Goal: Check status: Check status

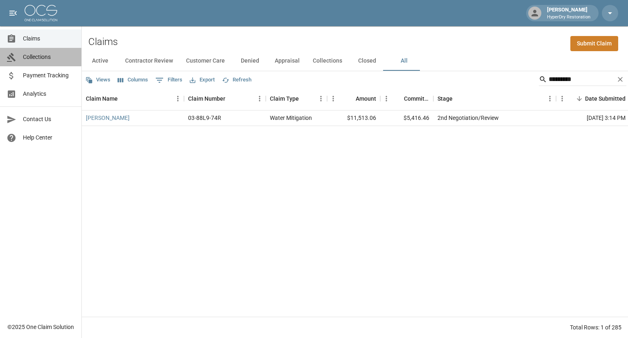
click at [41, 58] on span "Collections" at bounding box center [49, 57] width 52 height 9
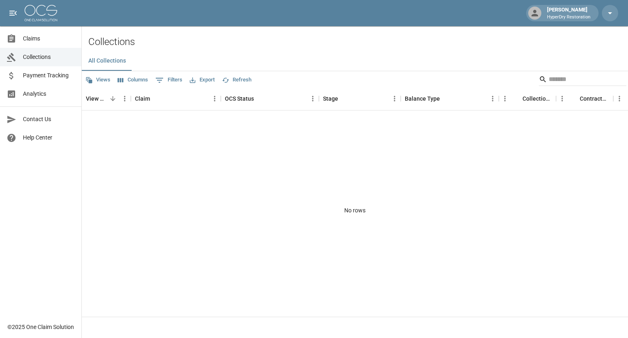
click at [45, 78] on span "Payment Tracking" at bounding box center [49, 75] width 52 height 9
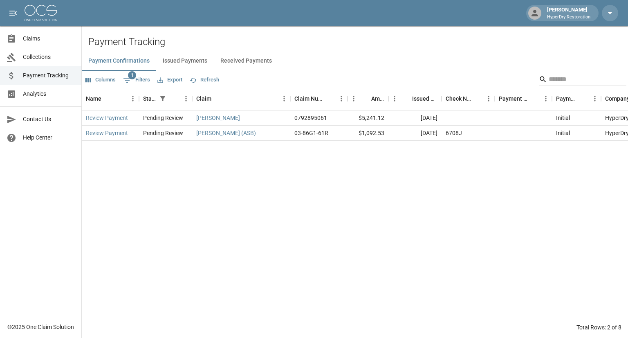
click at [252, 60] on button "Received Payments" at bounding box center [246, 61] width 65 height 20
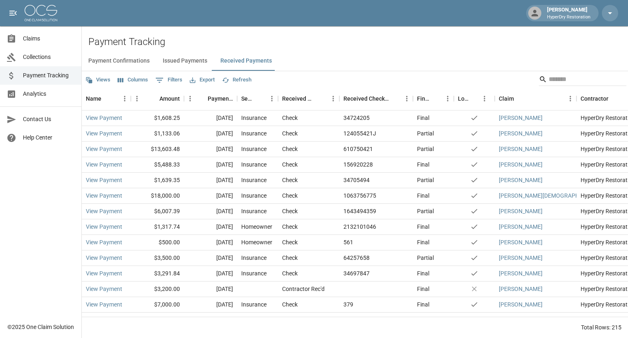
click at [49, 34] on span "Claims" at bounding box center [49, 38] width 52 height 9
